Goal: Task Accomplishment & Management: Use online tool/utility

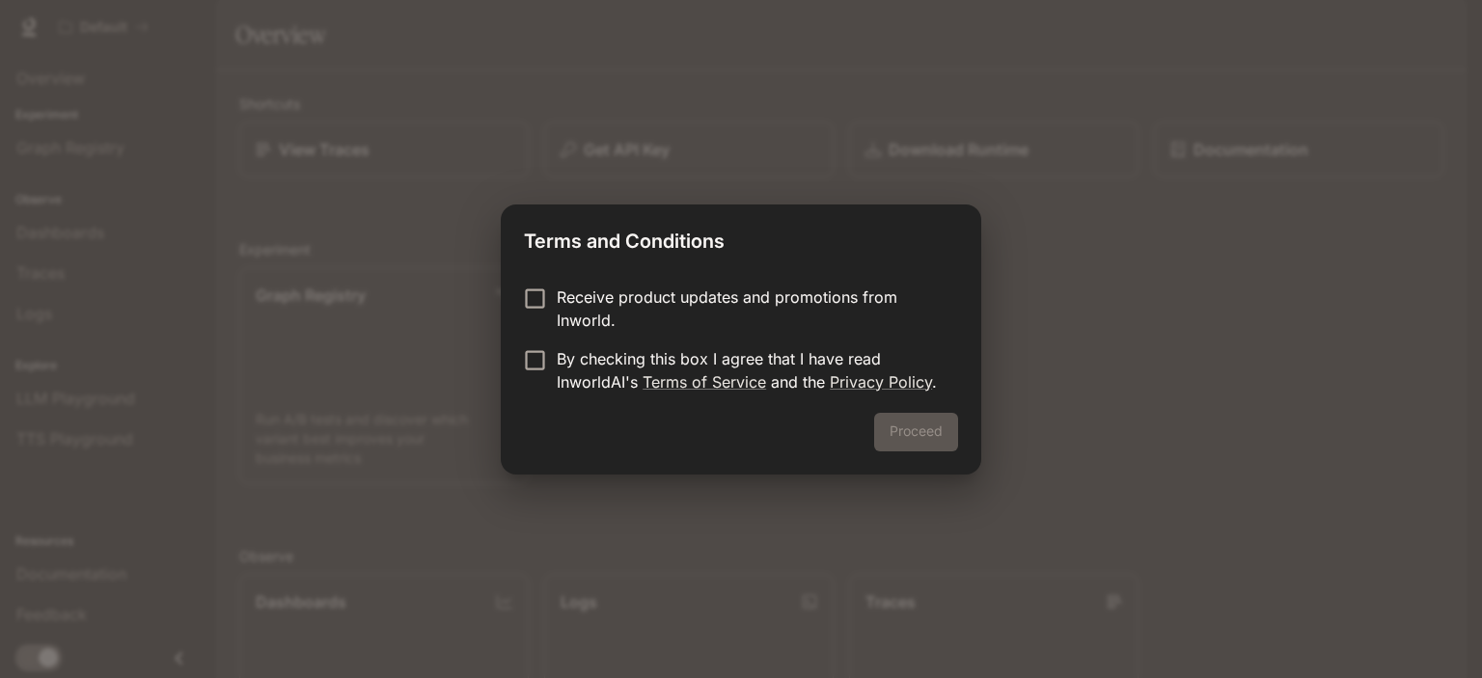
click at [633, 290] on p "Receive product updates and promotions from Inworld." at bounding box center [750, 309] width 386 height 46
click at [913, 440] on button "Proceed" at bounding box center [916, 432] width 84 height 39
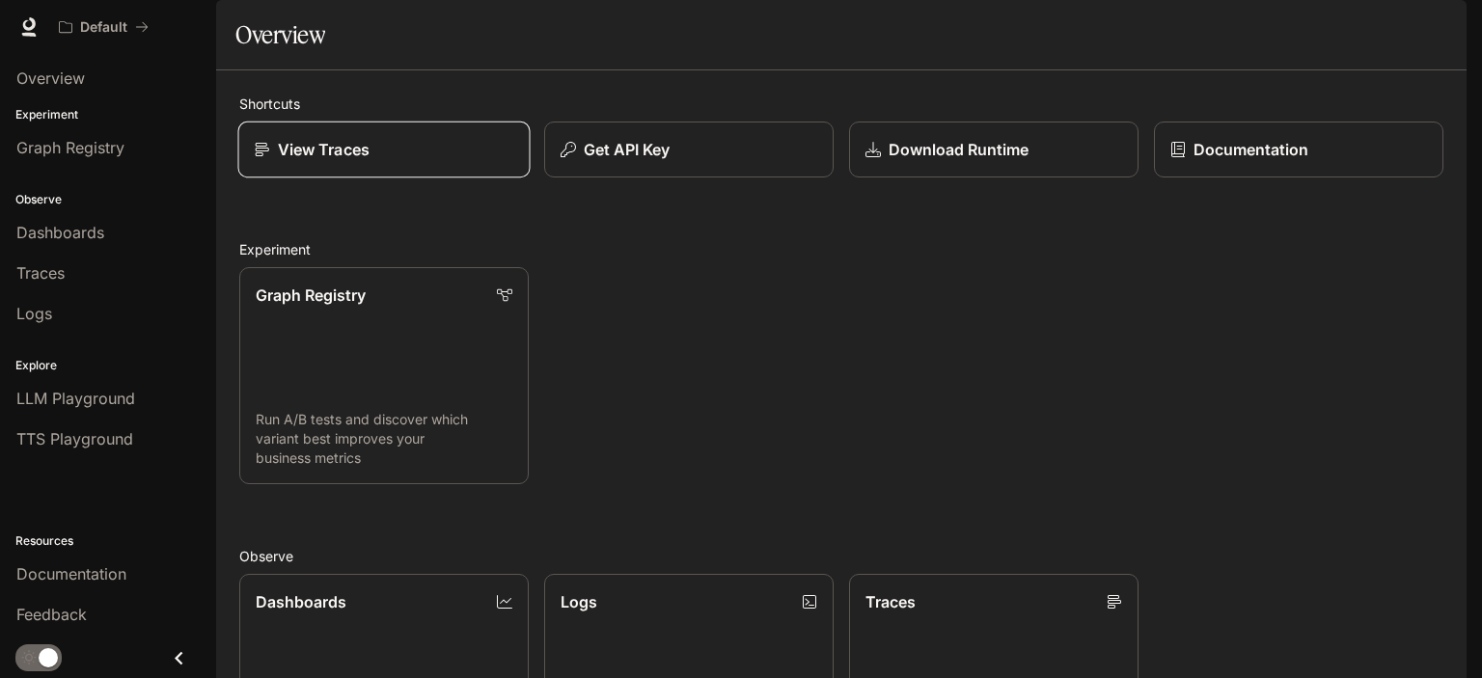
click at [397, 179] on link "View Traces" at bounding box center [384, 150] width 292 height 57
